Goal: Find specific page/section: Find specific page/section

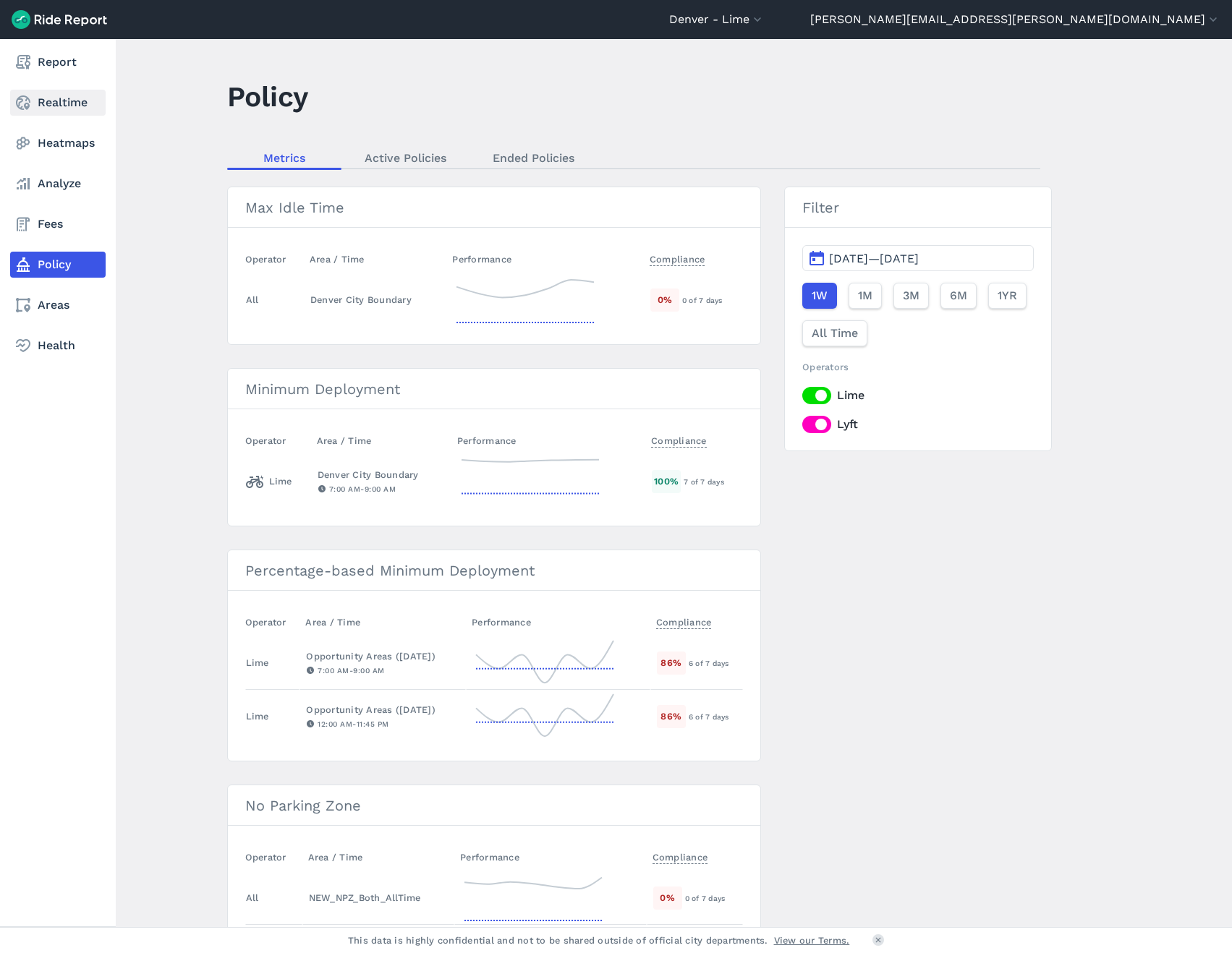
click at [54, 102] on link "Realtime" at bounding box center [58, 102] width 96 height 26
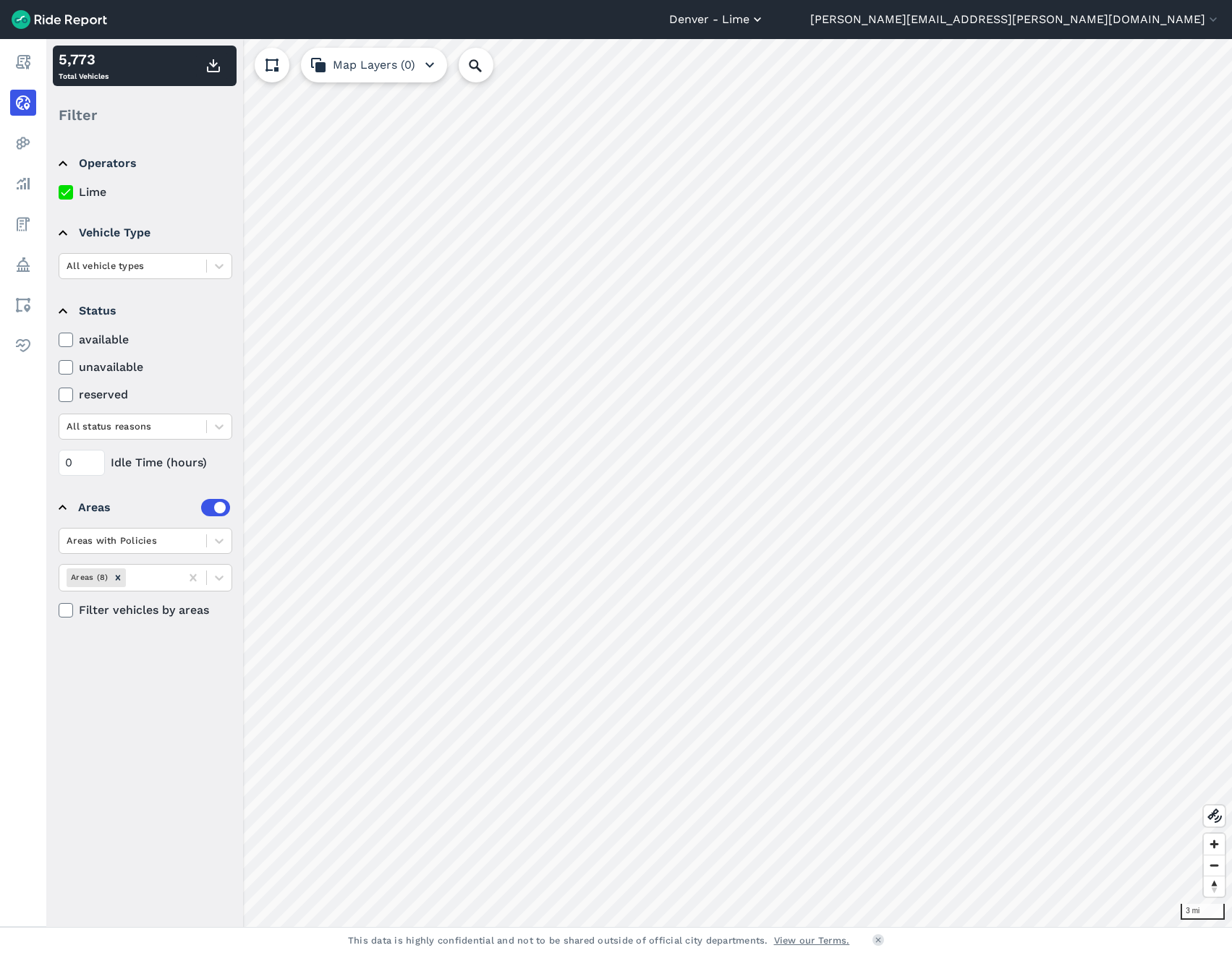
click at [765, 24] on button "Denver - Lime" at bounding box center [718, 19] width 96 height 18
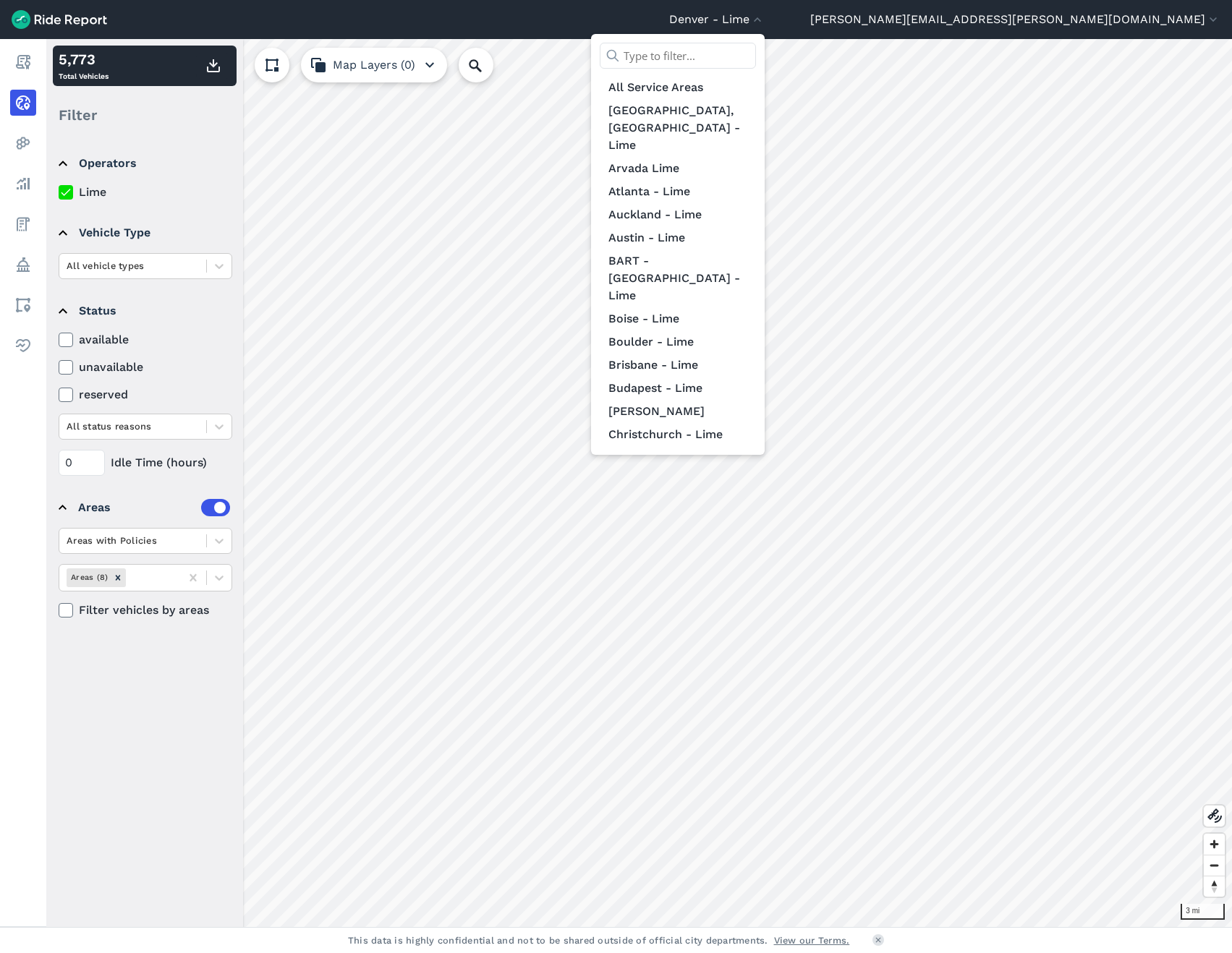
click at [756, 60] on input "text" at bounding box center [678, 55] width 156 height 26
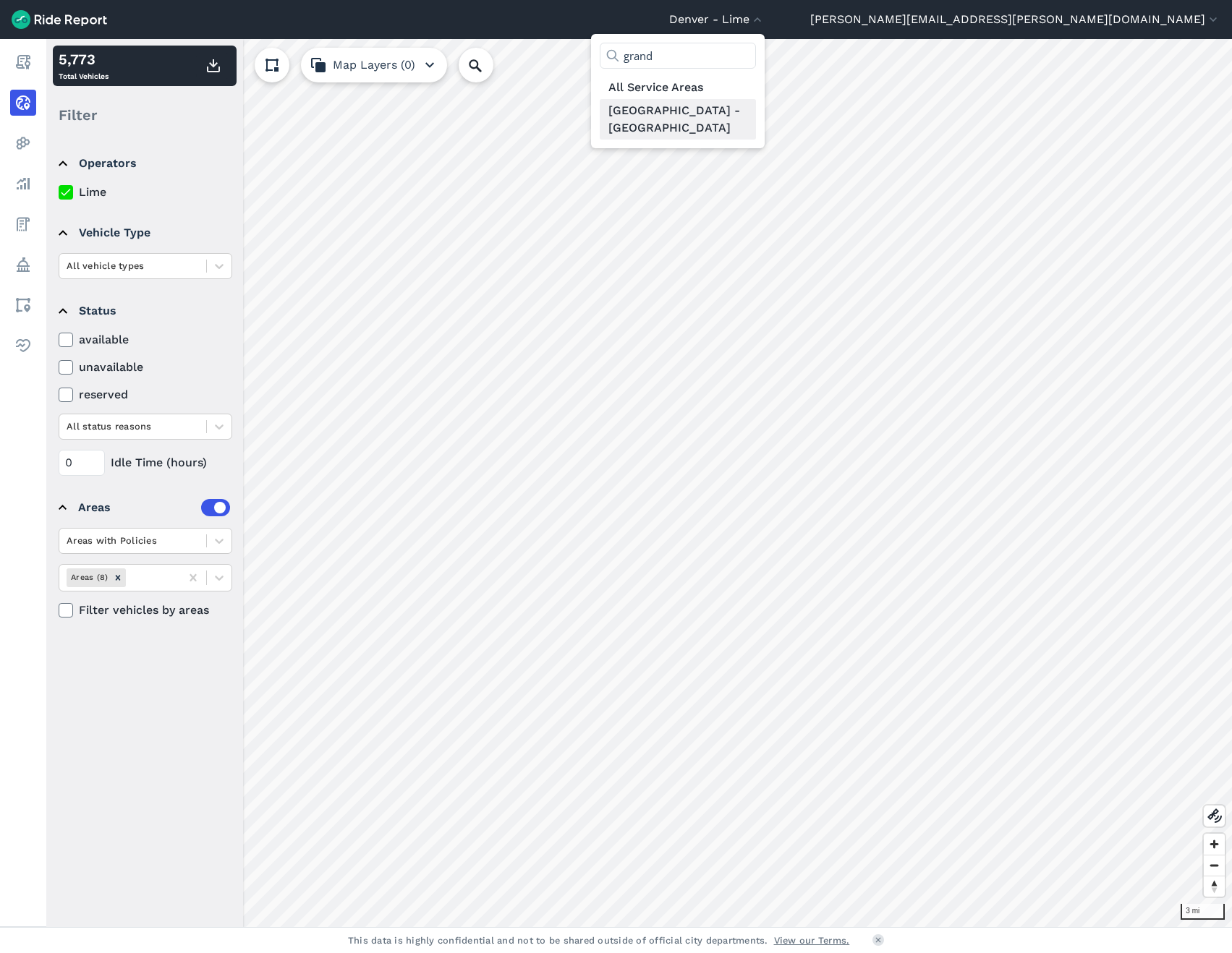
type input "grand"
click at [756, 107] on link "[GEOGRAPHIC_DATA] - [GEOGRAPHIC_DATA]" at bounding box center [678, 119] width 156 height 40
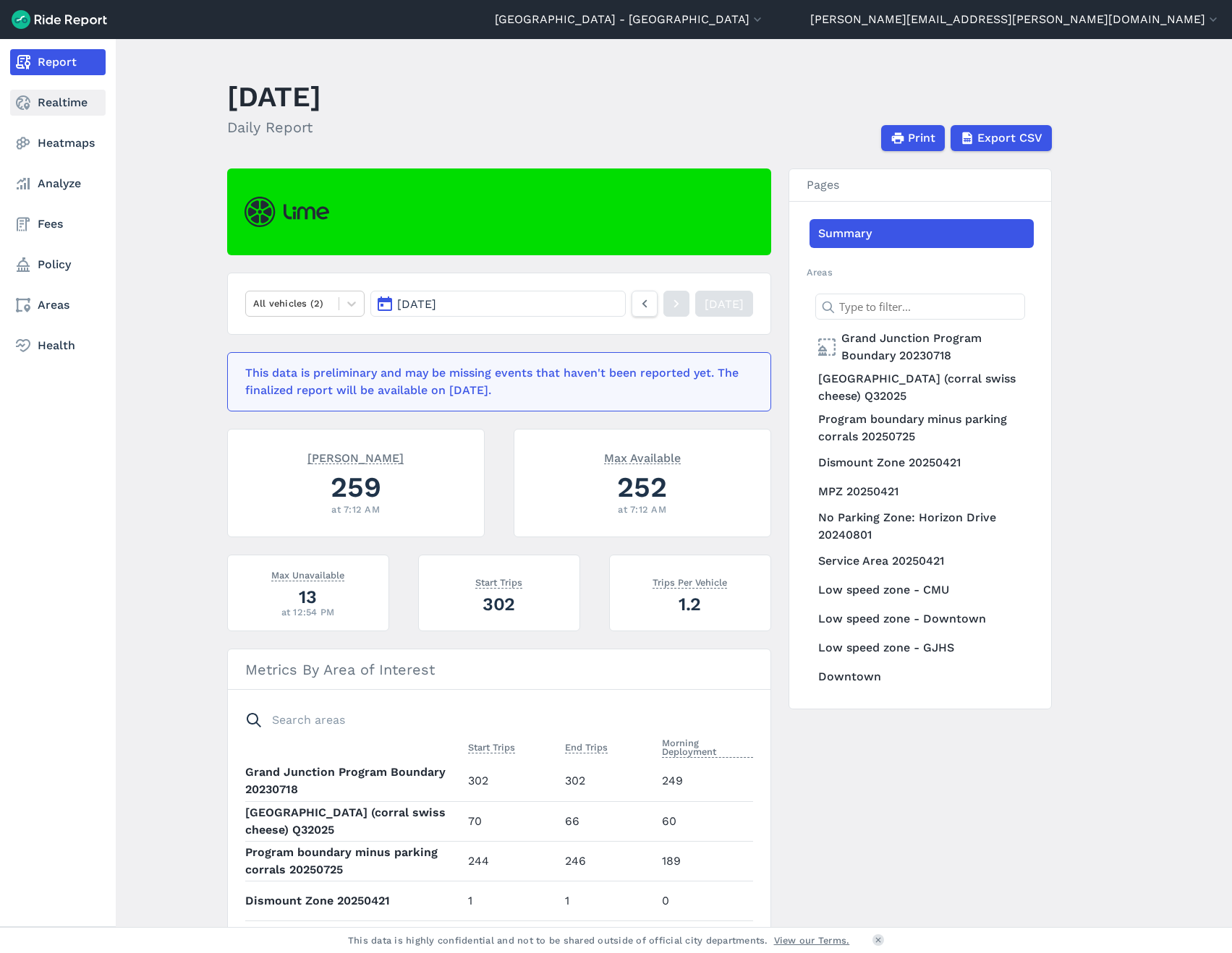
click at [44, 107] on link "Realtime" at bounding box center [58, 102] width 96 height 26
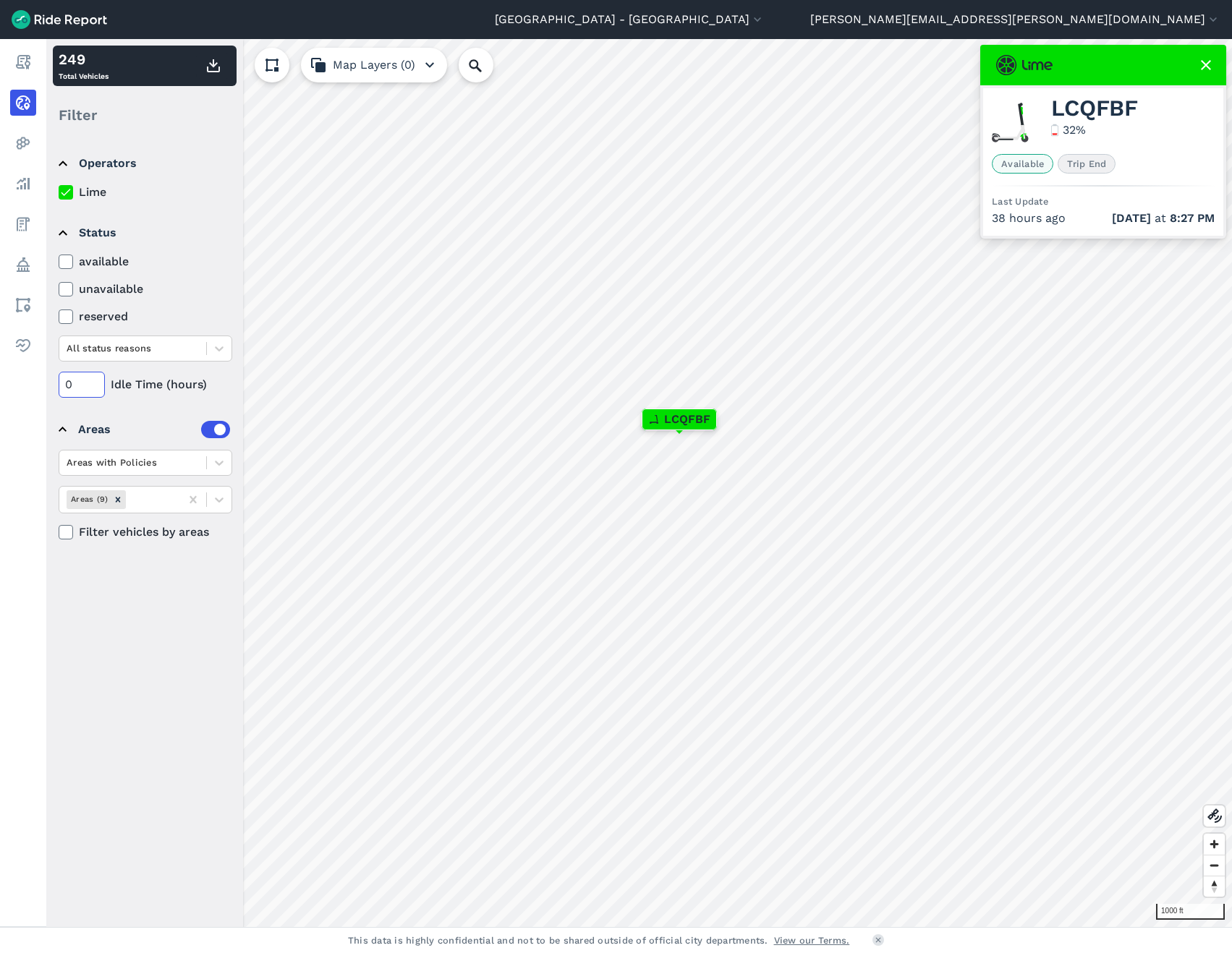
drag, startPoint x: 81, startPoint y: 383, endPoint x: 52, endPoint y: 381, distance: 29.1
click at [53, 381] on details "Status available unavailable reserved All status reasons 0 Idle Time (hours)" at bounding box center [144, 305] width 183 height 197
type input "72"
click at [155, 414] on summary "Areas" at bounding box center [144, 430] width 171 height 40
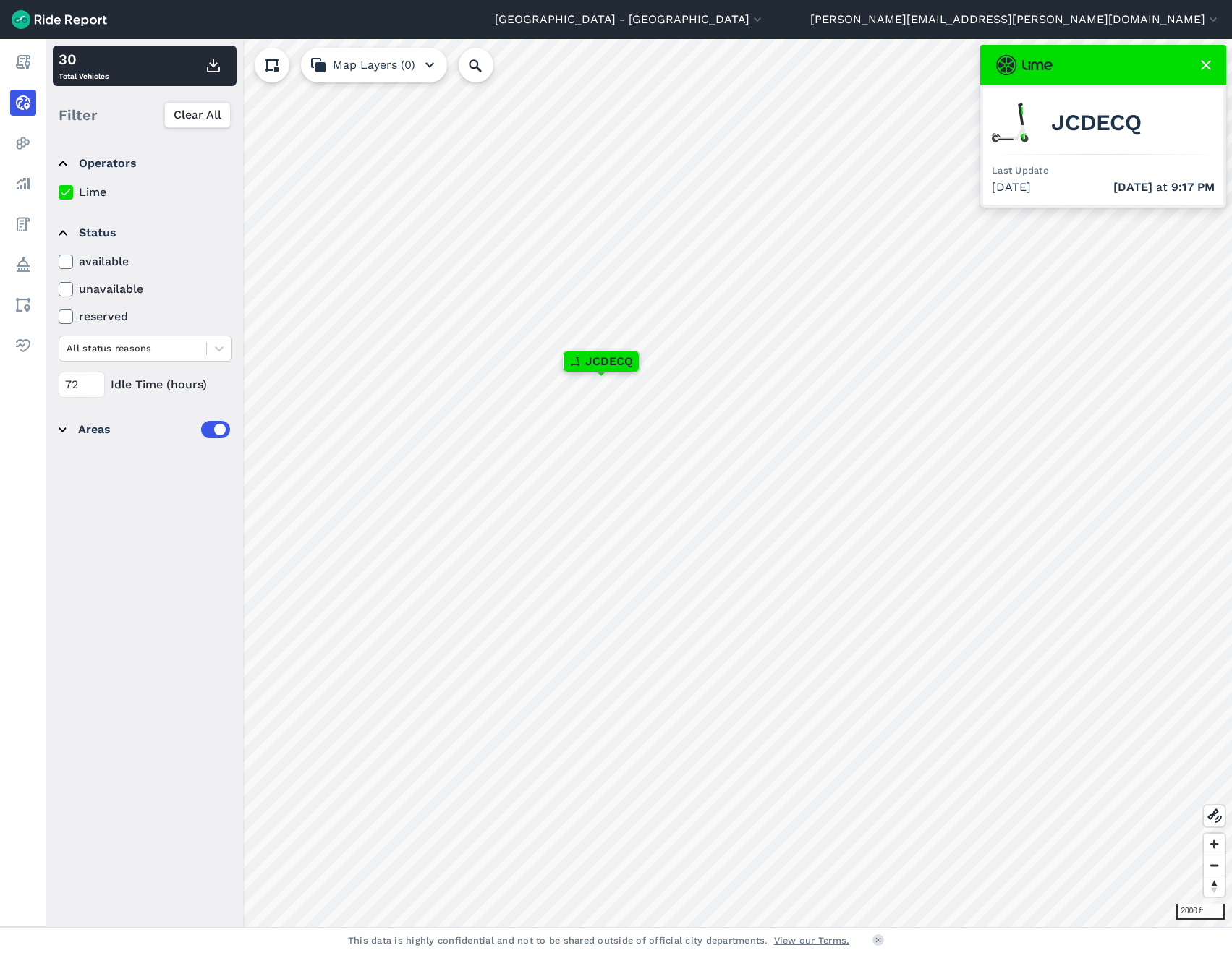
drag, startPoint x: 1146, startPoint y: 132, endPoint x: 1136, endPoint y: 123, distance: 13.5
click at [1146, 132] on div "JCDECQ" at bounding box center [1104, 122] width 223 height 51
drag, startPoint x: 1146, startPoint y: 122, endPoint x: 1042, endPoint y: 127, distance: 104.1
click at [1042, 127] on div "JCDECQ" at bounding box center [1104, 122] width 223 height 51
copy span "JCDECQ"
